Goal: Task Accomplishment & Management: Manage account settings

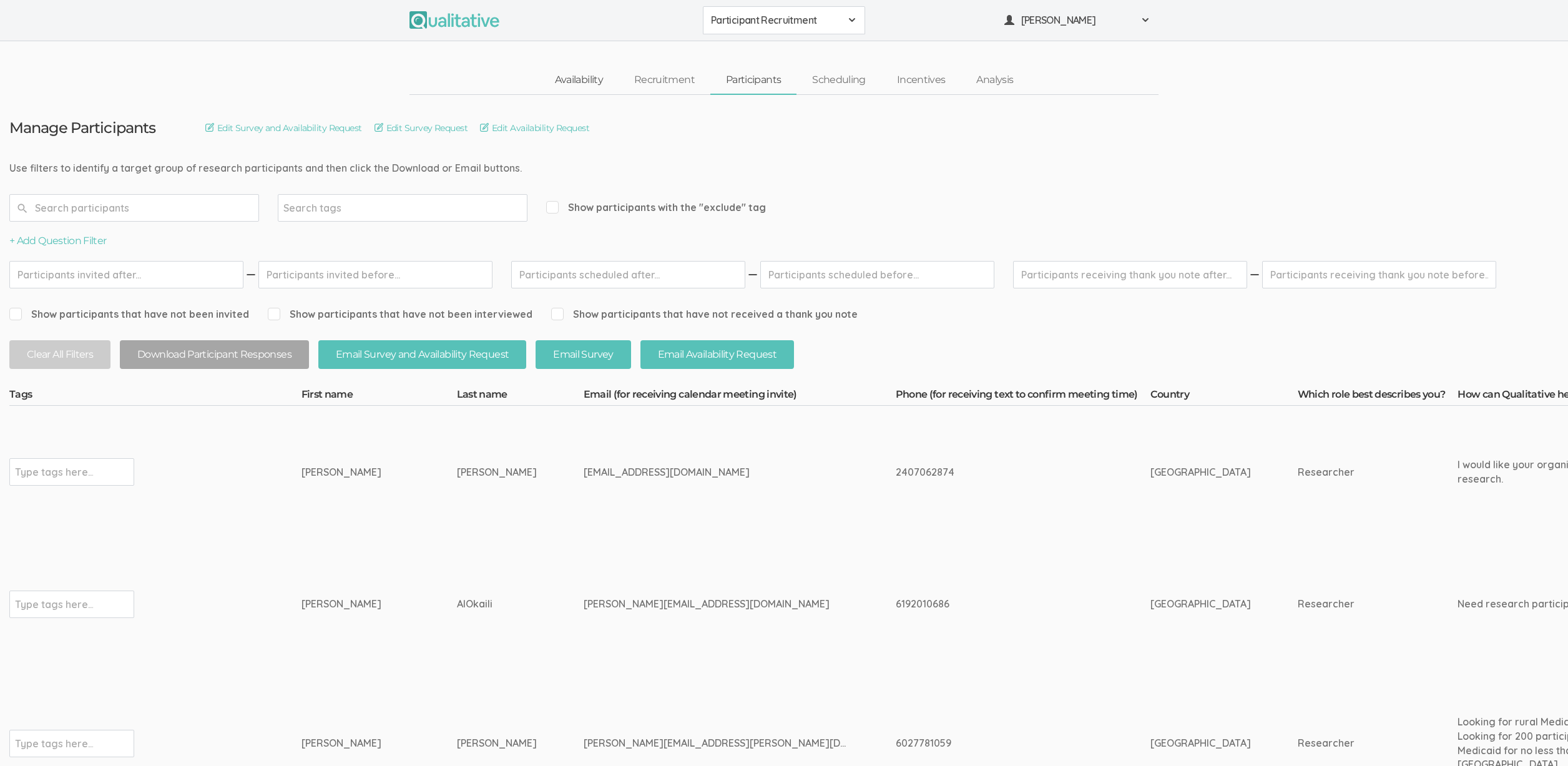
click at [602, 79] on link "Availability" at bounding box center [578, 80] width 79 height 27
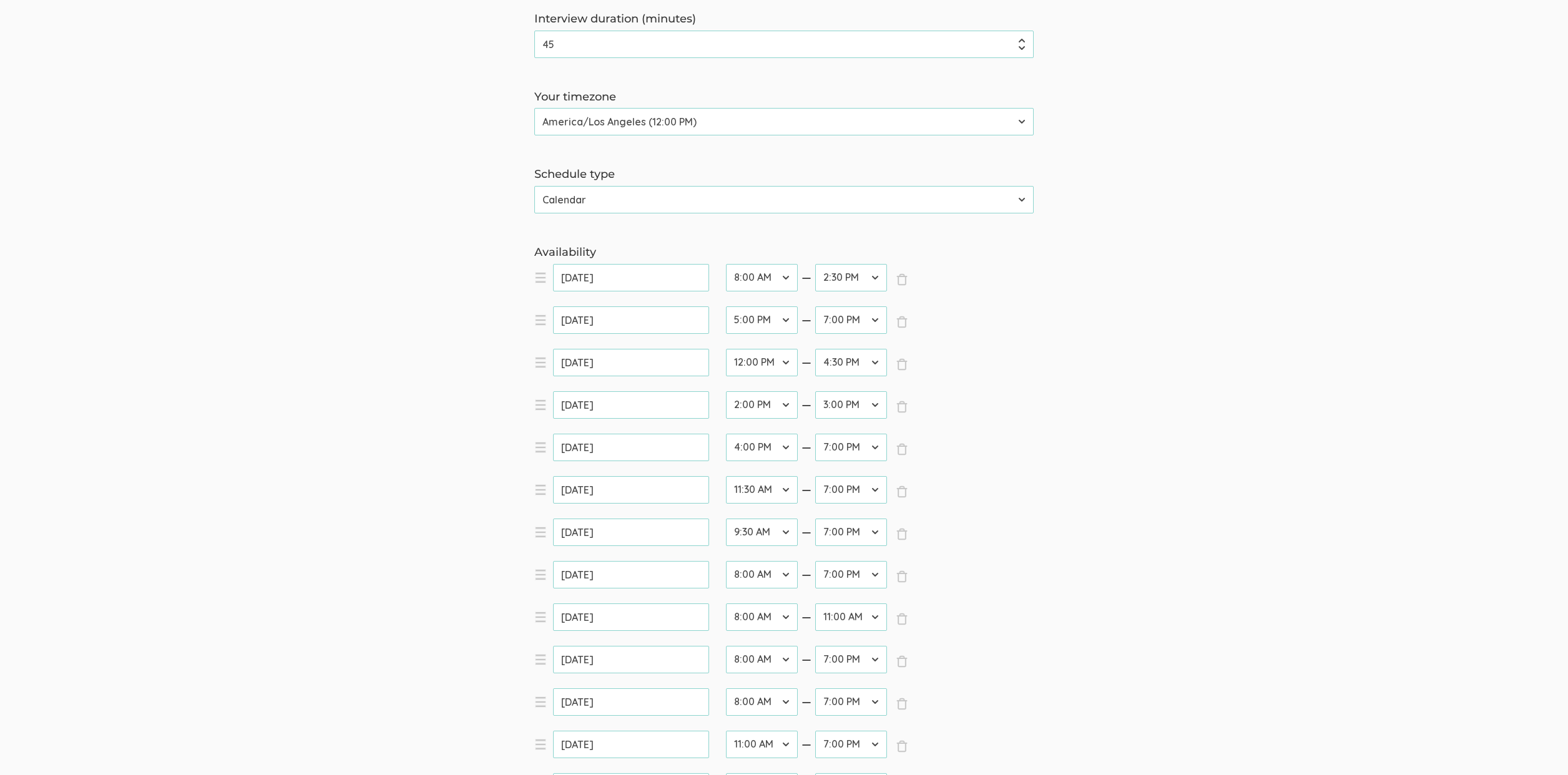
scroll to position [156, 0]
click at [737, 697] on select "12:00 AM 12:30 AM 1:00 AM 1:30 AM 2:00 AM 2:30 AM 3:00 AM 3:30 AM 4:00 AM 4:30 …" at bounding box center [762, 702] width 72 height 27
select select "25"
click at [726, 689] on select "12:00 AM 12:30 AM 1:00 AM 1:30 AM 2:00 AM 2:30 AM 3:00 AM 3:30 AM 4:00 AM 4:30 …" at bounding box center [762, 702] width 72 height 27
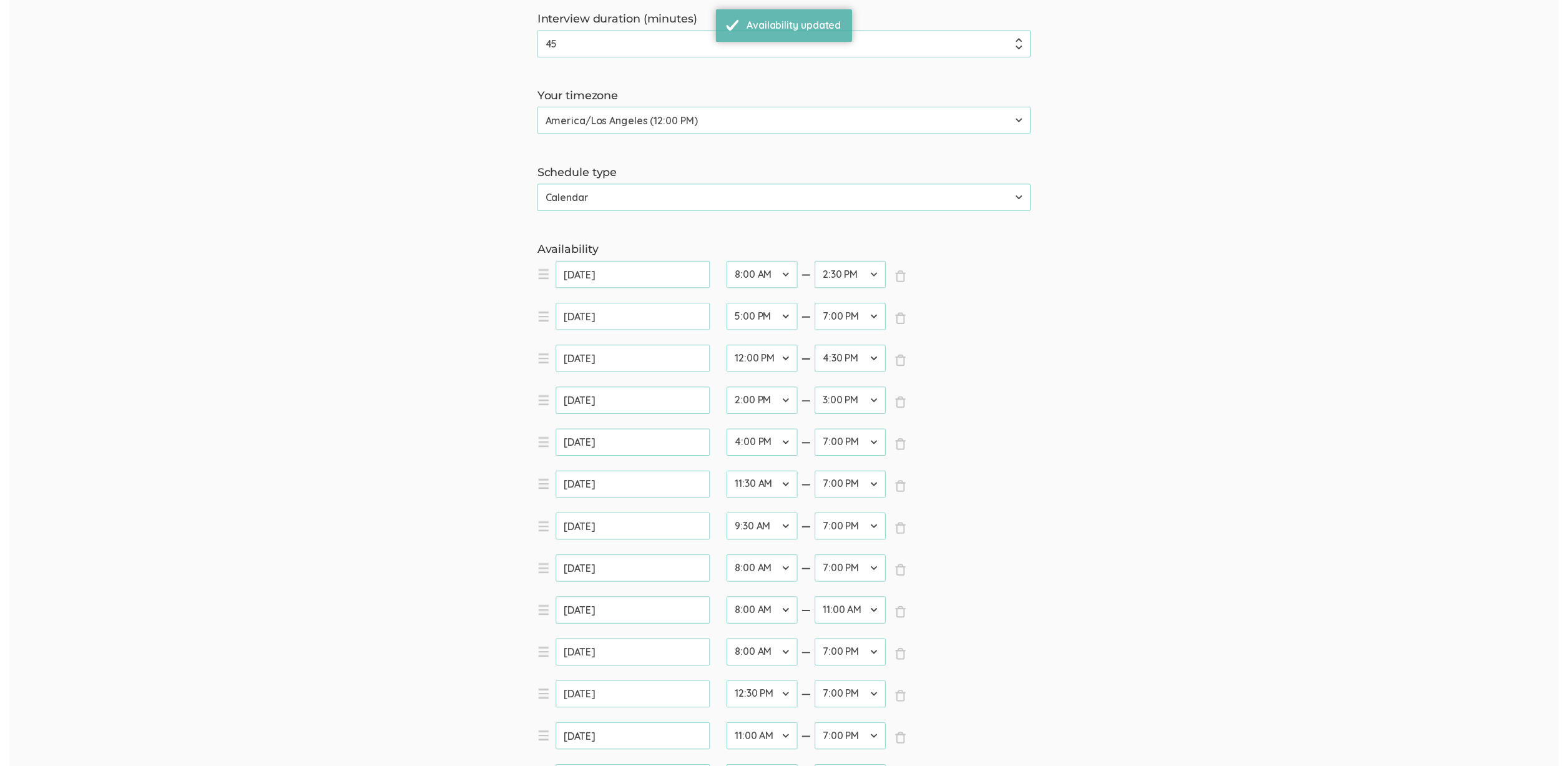
scroll to position [0, 0]
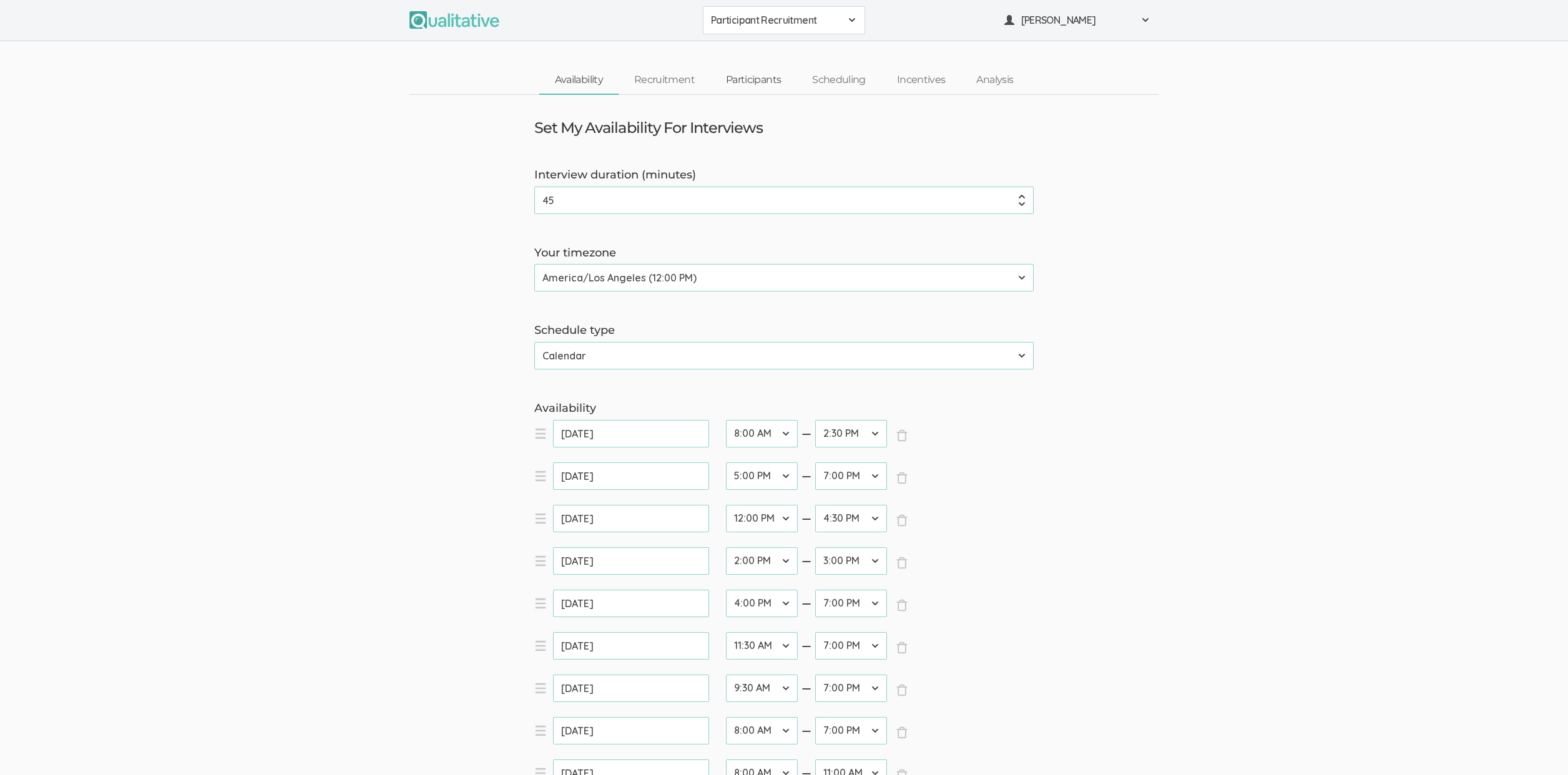
click at [748, 77] on link "Participants" at bounding box center [753, 80] width 86 height 27
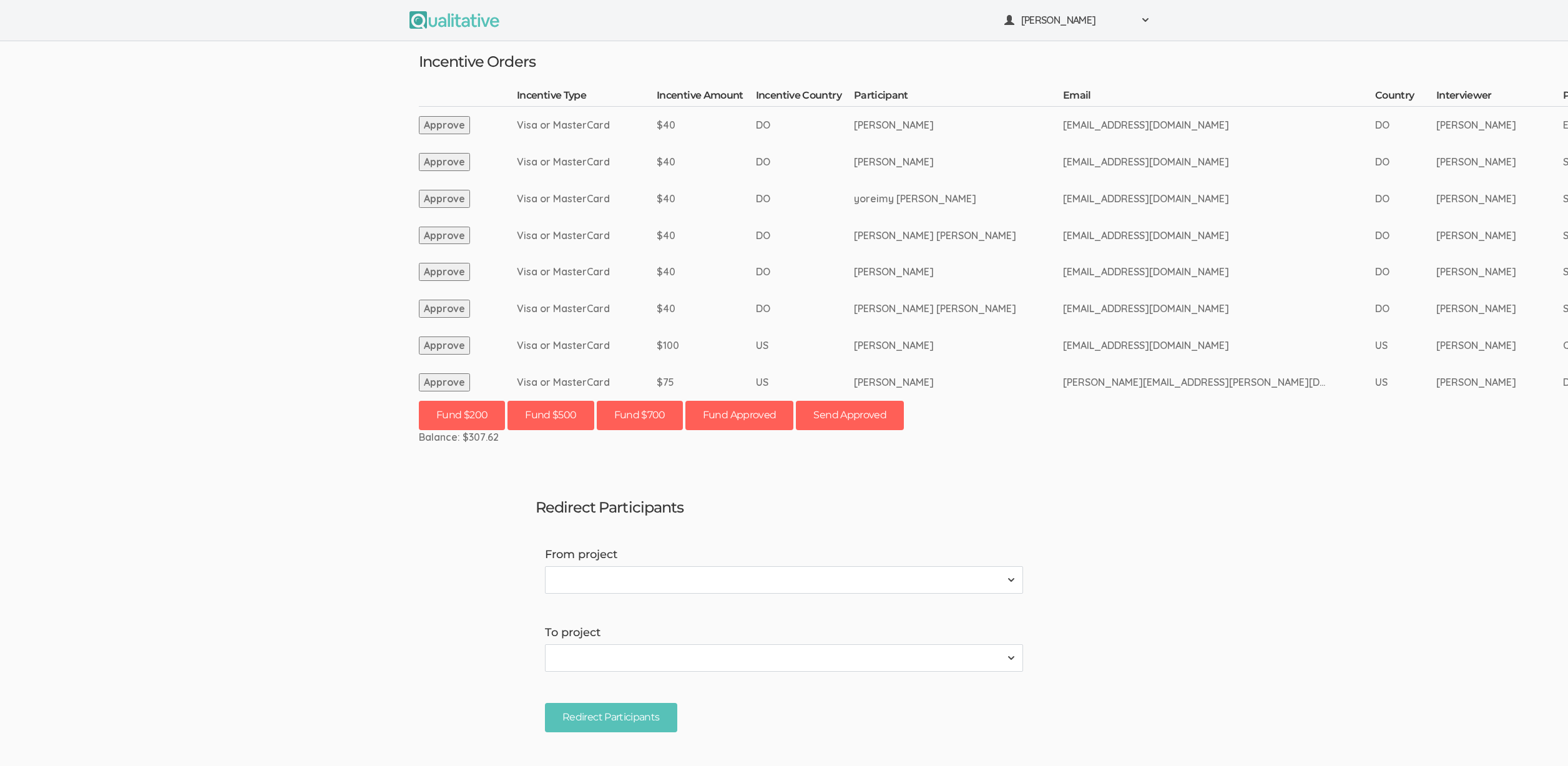
click at [212, 87] on ui-view "Neal Samarakkody Project Workspace Profile Organization Settings" at bounding box center [784, 383] width 1568 height 766
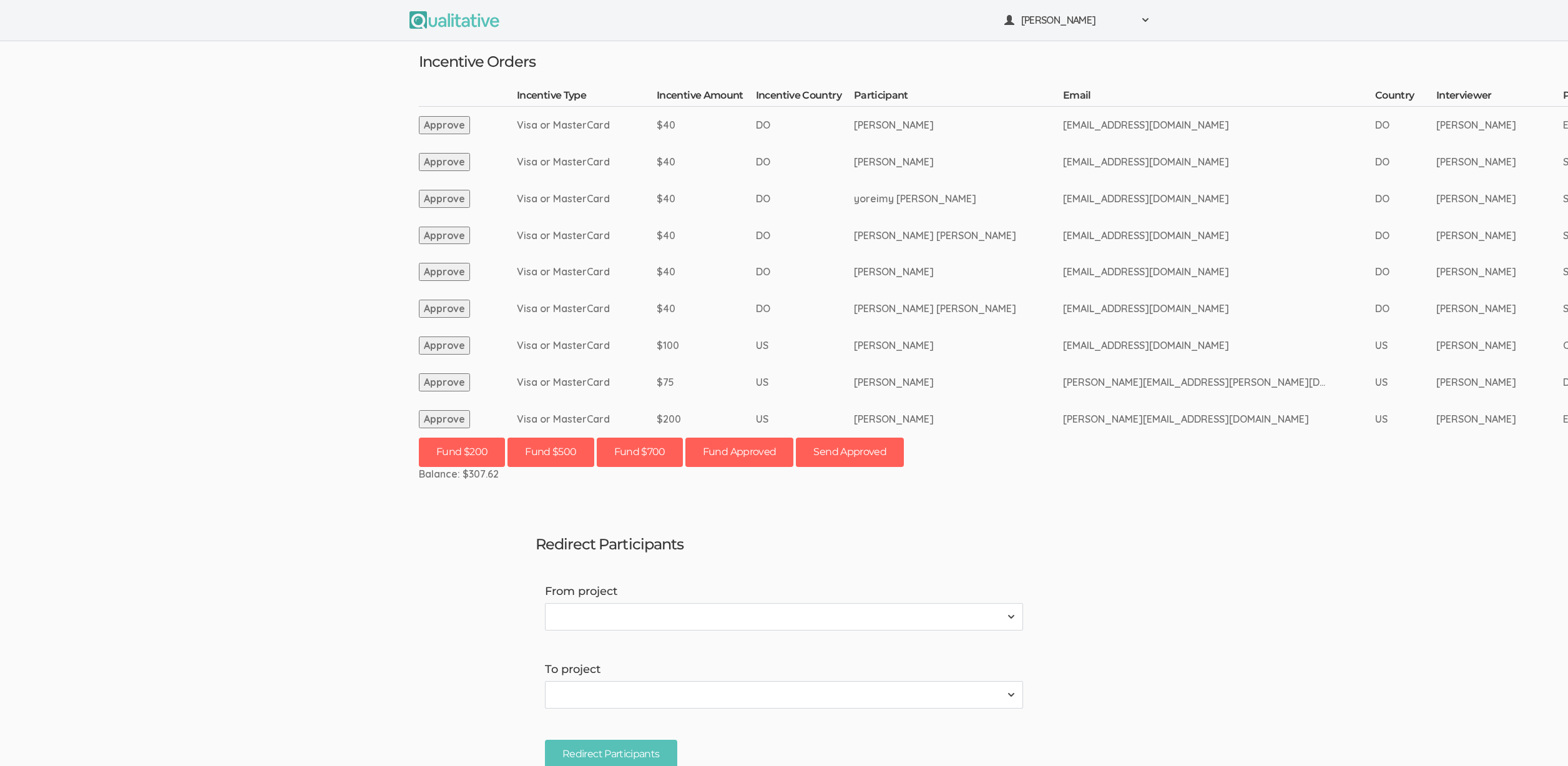
click at [435, 415] on button "Approve" at bounding box center [444, 419] width 52 height 18
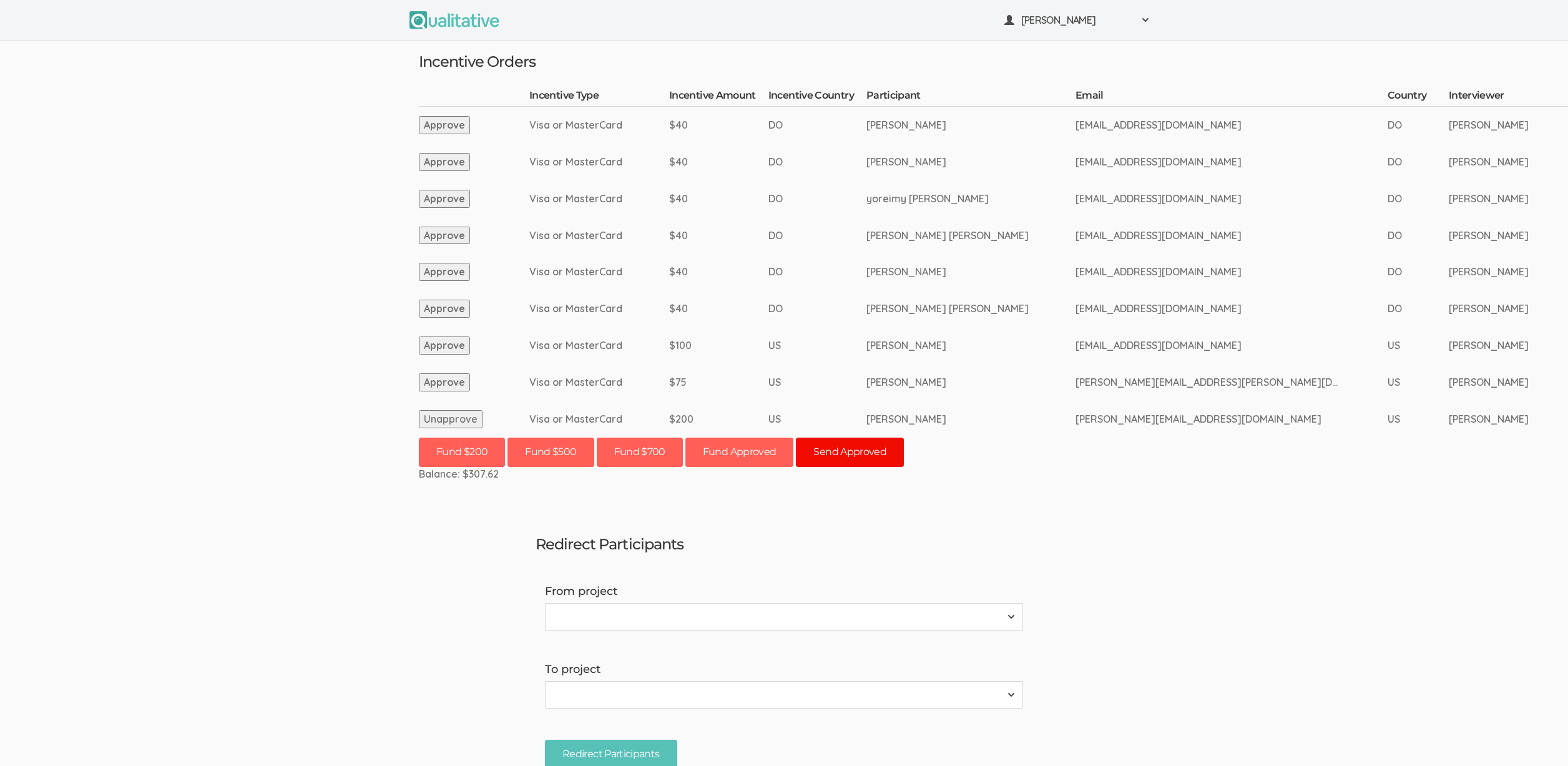
click at [891, 449] on button "Send Approved" at bounding box center [850, 452] width 108 height 30
